Goal: Task Accomplishment & Management: Manage account settings

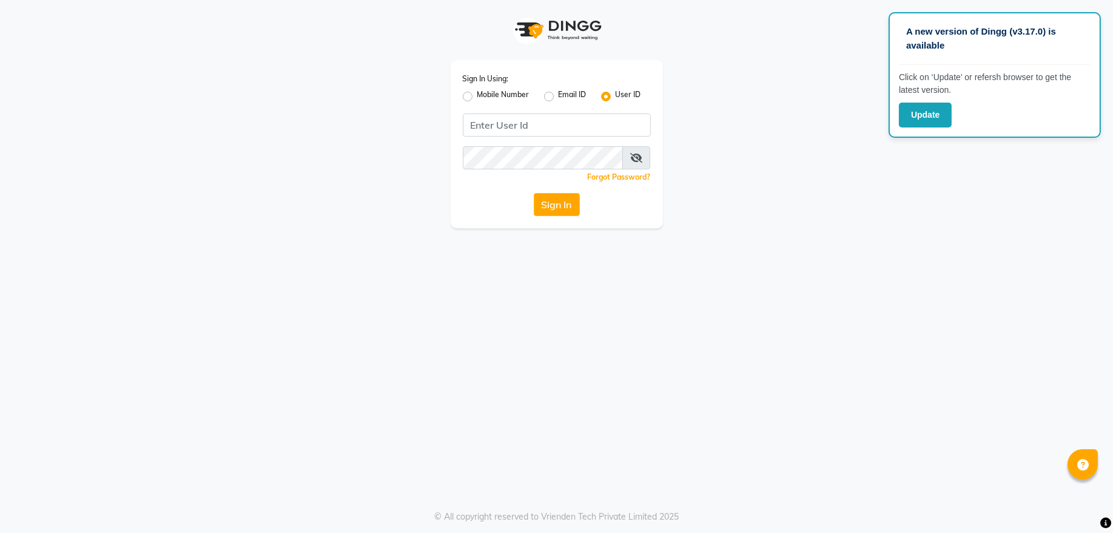
click at [150, 82] on app-login "Sign In Using: Mobile Number Email ID User ID Remember me Forgot Password? Sign…" at bounding box center [556, 114] width 1113 height 228
click at [456, 342] on div "A new version of Dingg (v3.17.0) is available Click on ‘Update’ or refersh brow…" at bounding box center [556, 266] width 1113 height 533
click at [361, 278] on div "A new version of Dingg (v3.17.0) is available Click on ‘Update’ or refersh brow…" at bounding box center [556, 266] width 1113 height 533
click at [467, 328] on div "A new version of Dingg (v3.17.0) is available Click on ‘Update’ or refersh brow…" at bounding box center [556, 266] width 1113 height 533
click at [150, 234] on div "A new version of Dingg (v3.17.0) is available Click on ‘Update’ or refersh brow…" at bounding box center [556, 266] width 1113 height 533
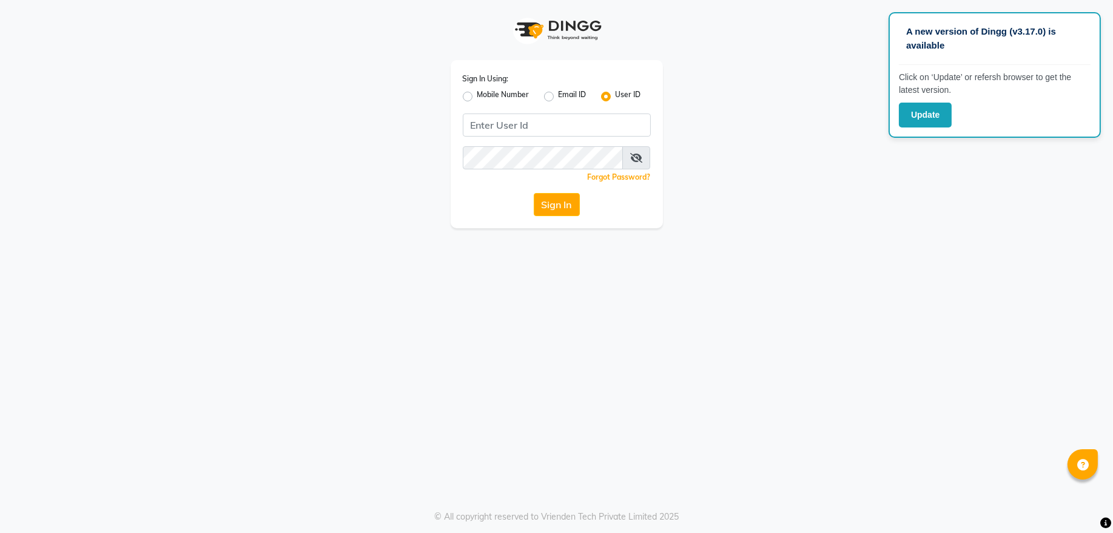
click at [300, 164] on div "Sign In Using: Mobile Number Email ID User ID Remember me Forgot Password? Sign…" at bounding box center [557, 114] width 692 height 228
click at [289, 150] on div "Sign In Using: Mobile Number Email ID User ID Remember me Forgot Password? Sign…" at bounding box center [557, 114] width 692 height 228
click at [477, 91] on label "Mobile Number" at bounding box center [503, 96] width 52 height 15
click at [477, 91] on input "Mobile Number" at bounding box center [481, 93] width 8 height 8
radio input "true"
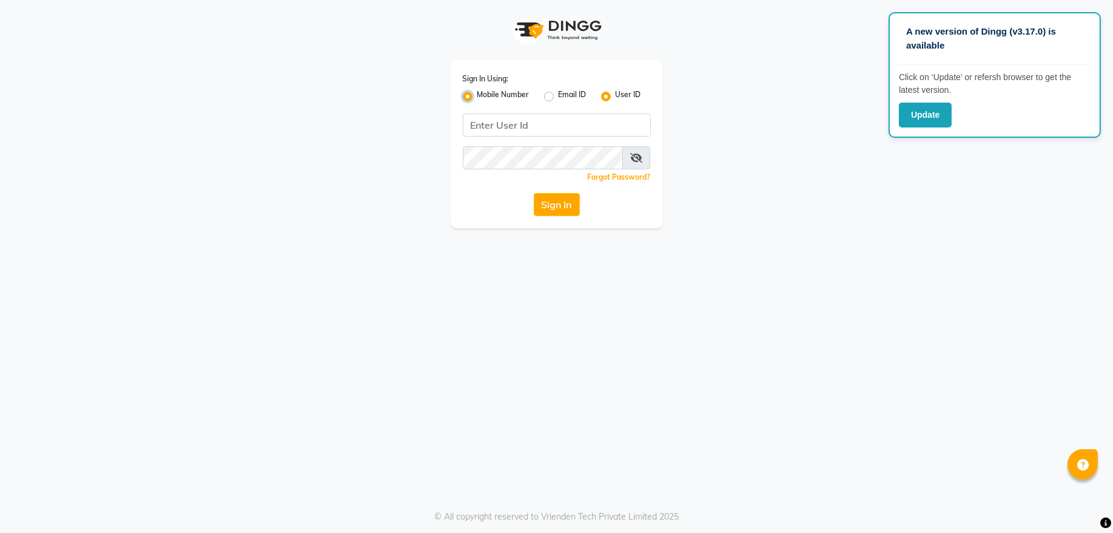
radio input "false"
click at [476, 122] on div at bounding box center [483, 124] width 39 height 13
type input "968"
click at [524, 147] on div "Oman (+968)" at bounding box center [557, 147] width 187 height 22
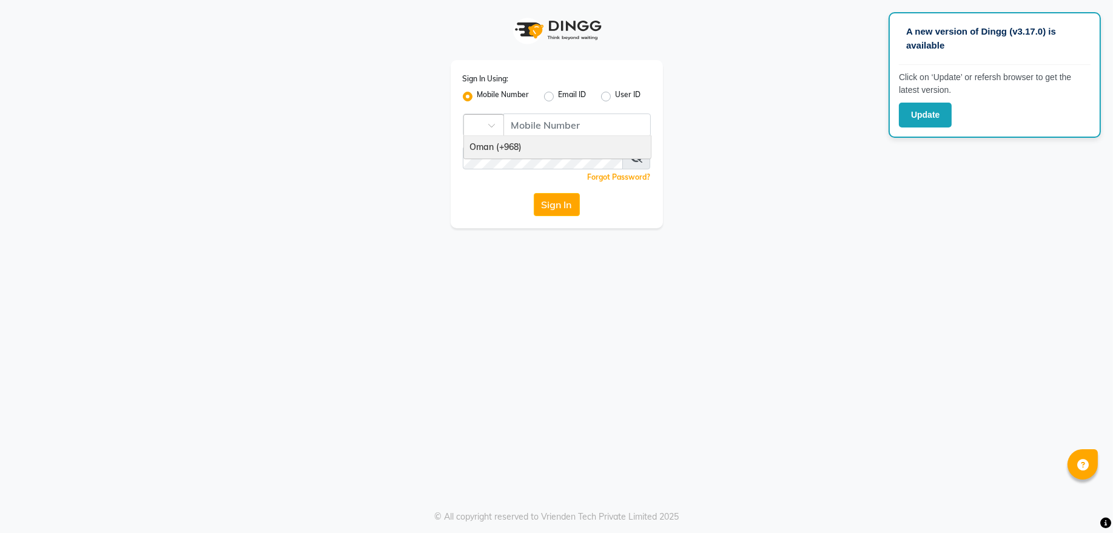
scroll to position [0, 0]
click at [551, 129] on input "Username" at bounding box center [579, 124] width 143 height 23
type input "97282878"
click at [556, 206] on button "Sign In" at bounding box center [557, 204] width 46 height 23
